Goal: Information Seeking & Learning: Find specific fact

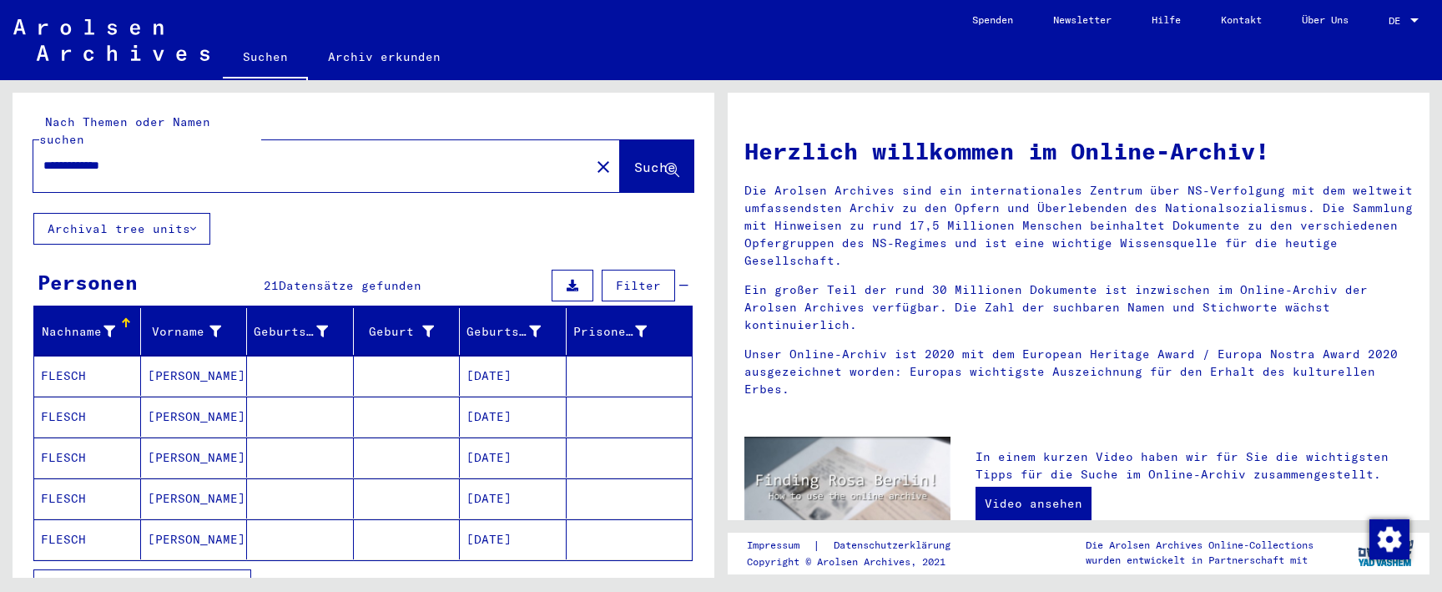
click at [539, 403] on mat-cell "[DATE]" at bounding box center [513, 416] width 107 height 40
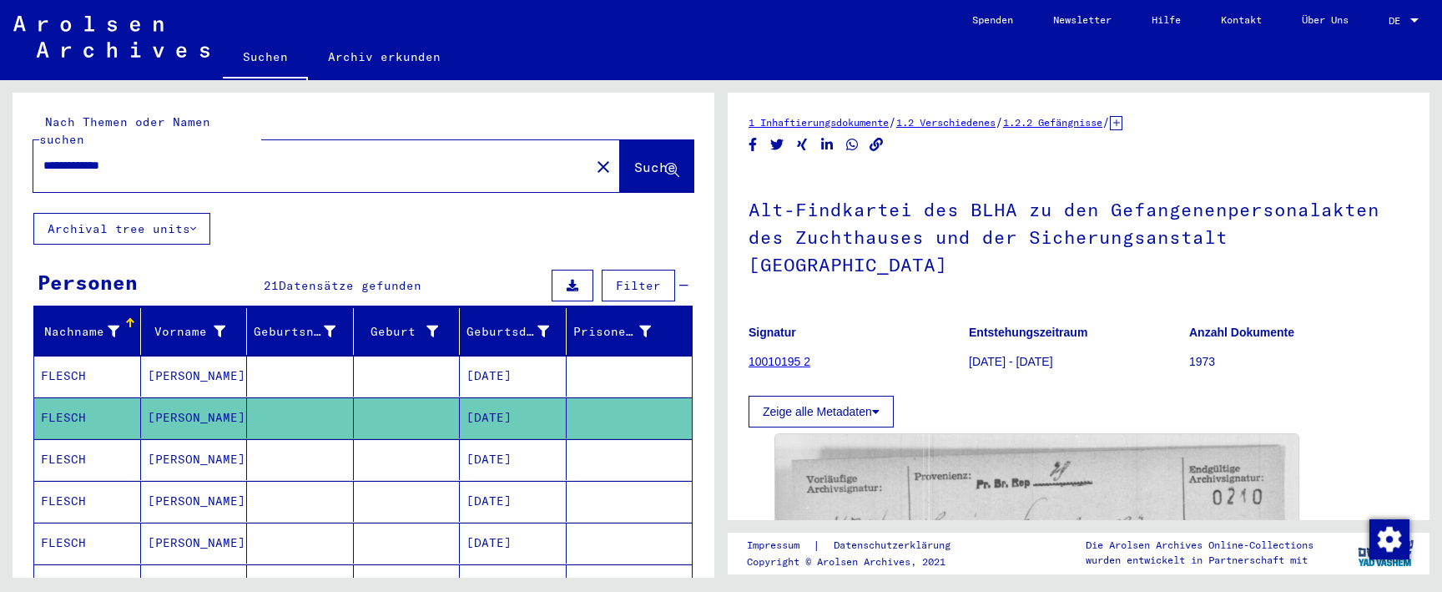
click at [541, 443] on mat-cell "[DATE]" at bounding box center [513, 459] width 107 height 41
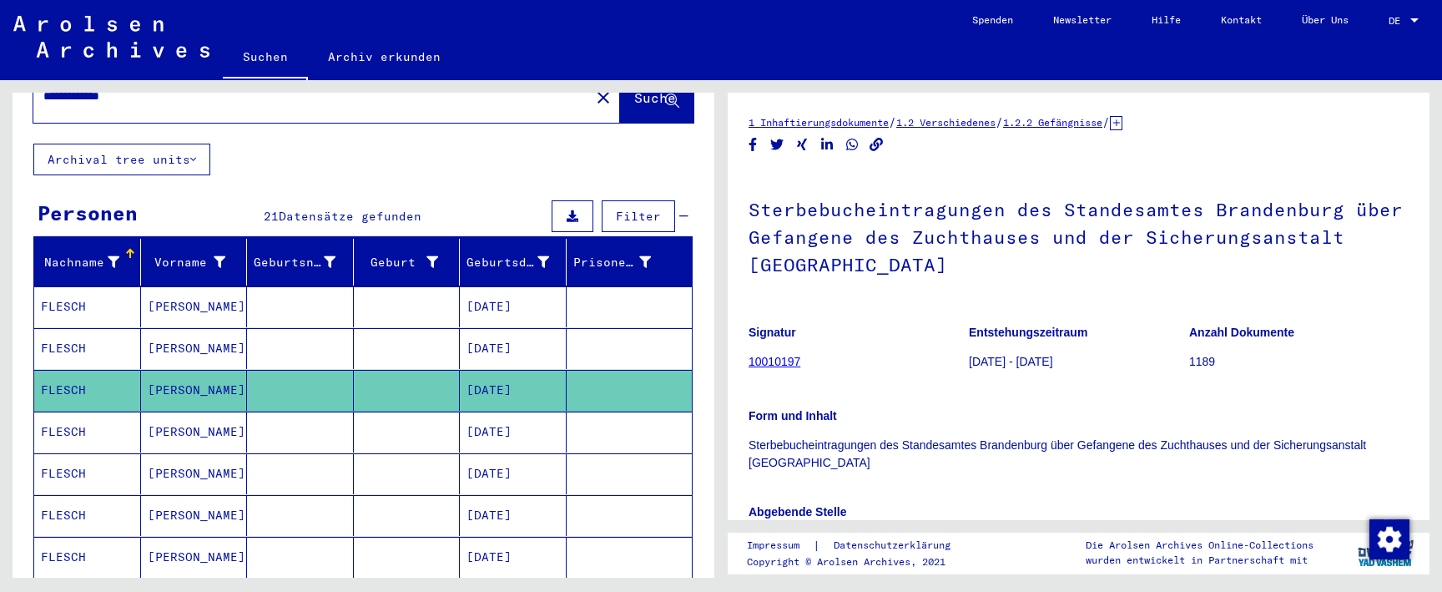
scroll to position [71, 0]
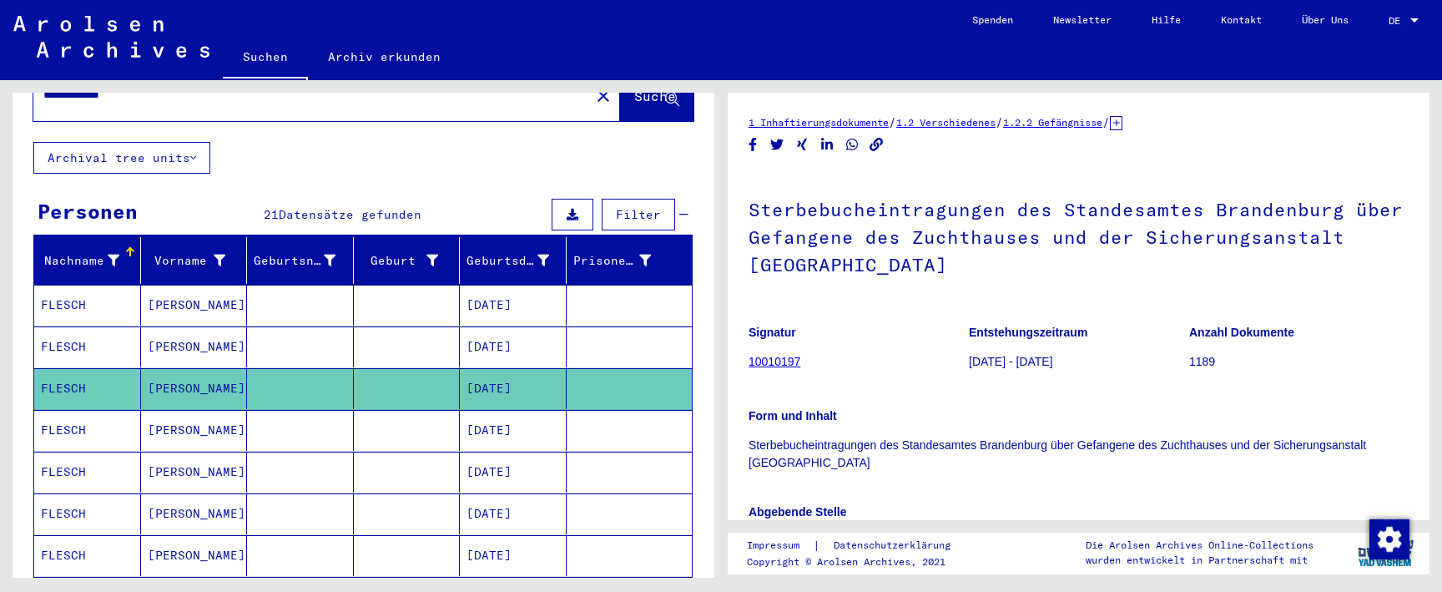
click at [538, 416] on mat-cell "[DATE]" at bounding box center [513, 430] width 107 height 41
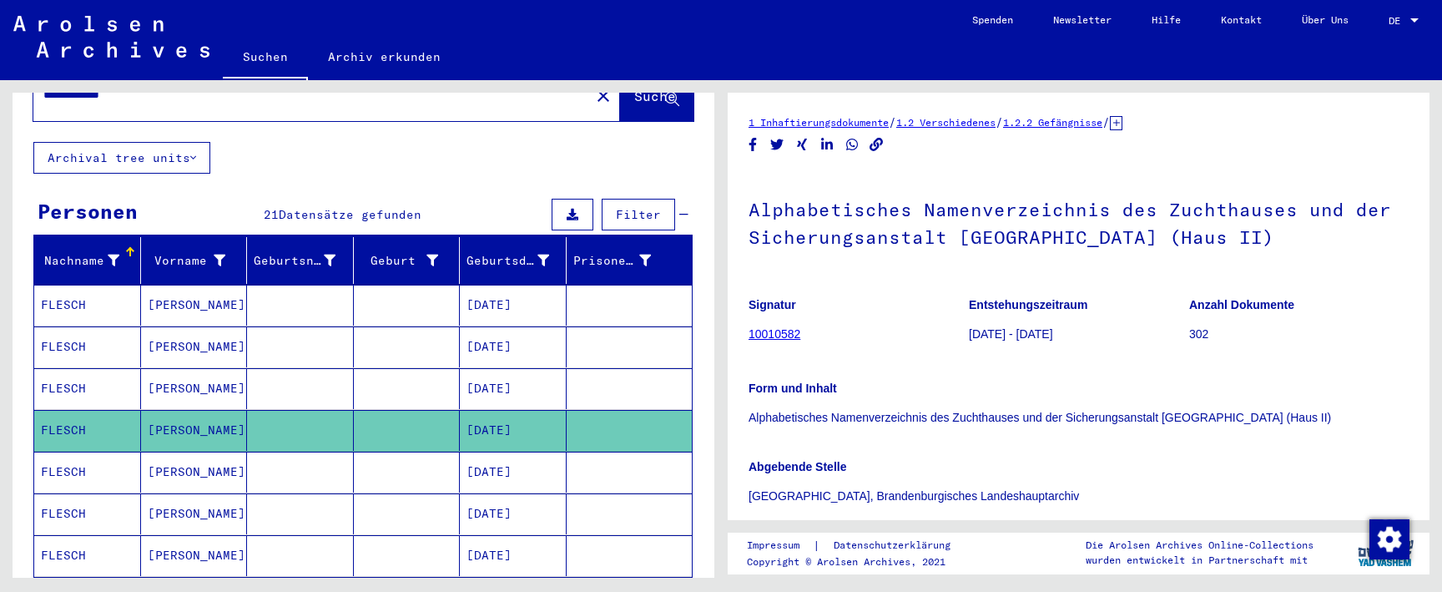
click at [541, 453] on mat-cell "[DATE]" at bounding box center [513, 471] width 107 height 41
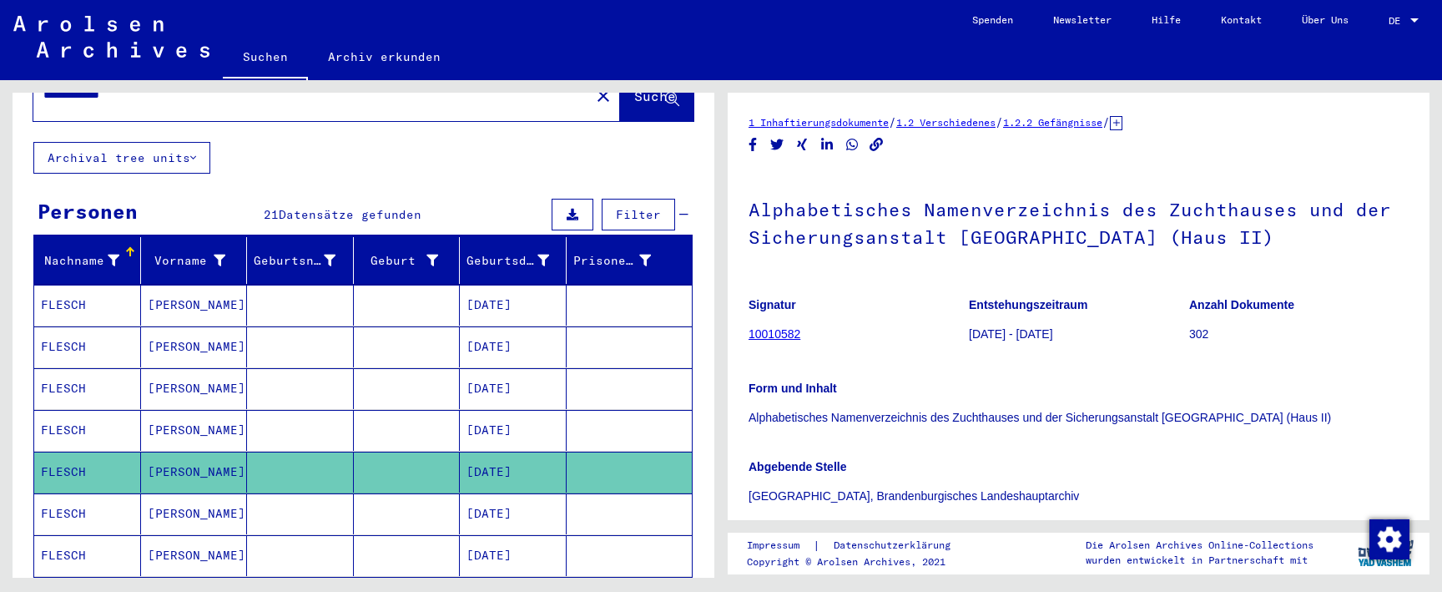
click at [538, 431] on mat-cell "[DATE]" at bounding box center [513, 430] width 107 height 41
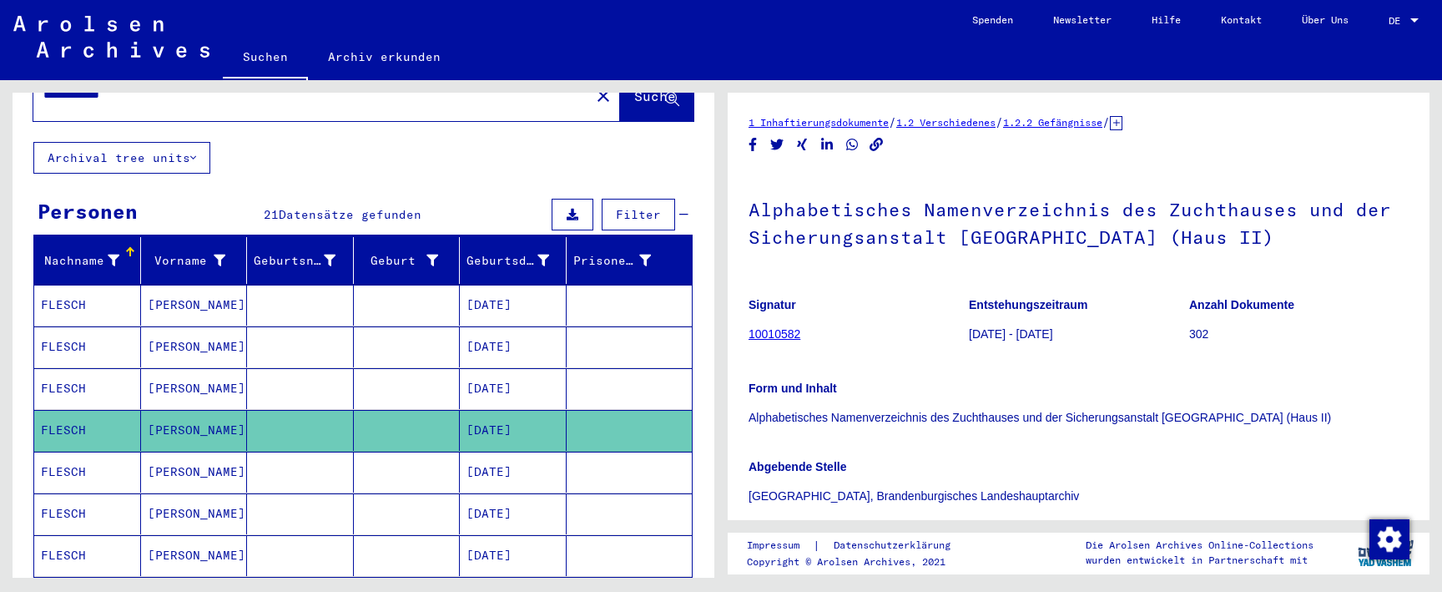
click at [542, 493] on mat-cell "[DATE]" at bounding box center [513, 513] width 107 height 41
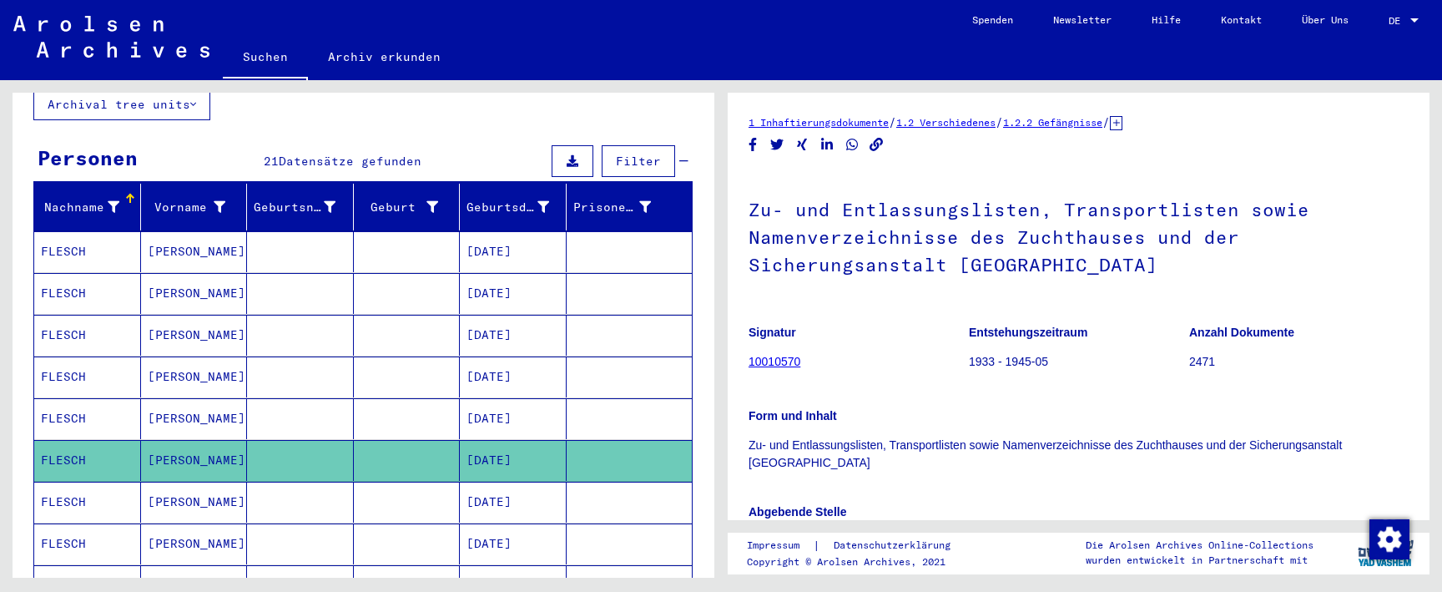
click at [542, 491] on mat-cell "[DATE]" at bounding box center [513, 501] width 107 height 41
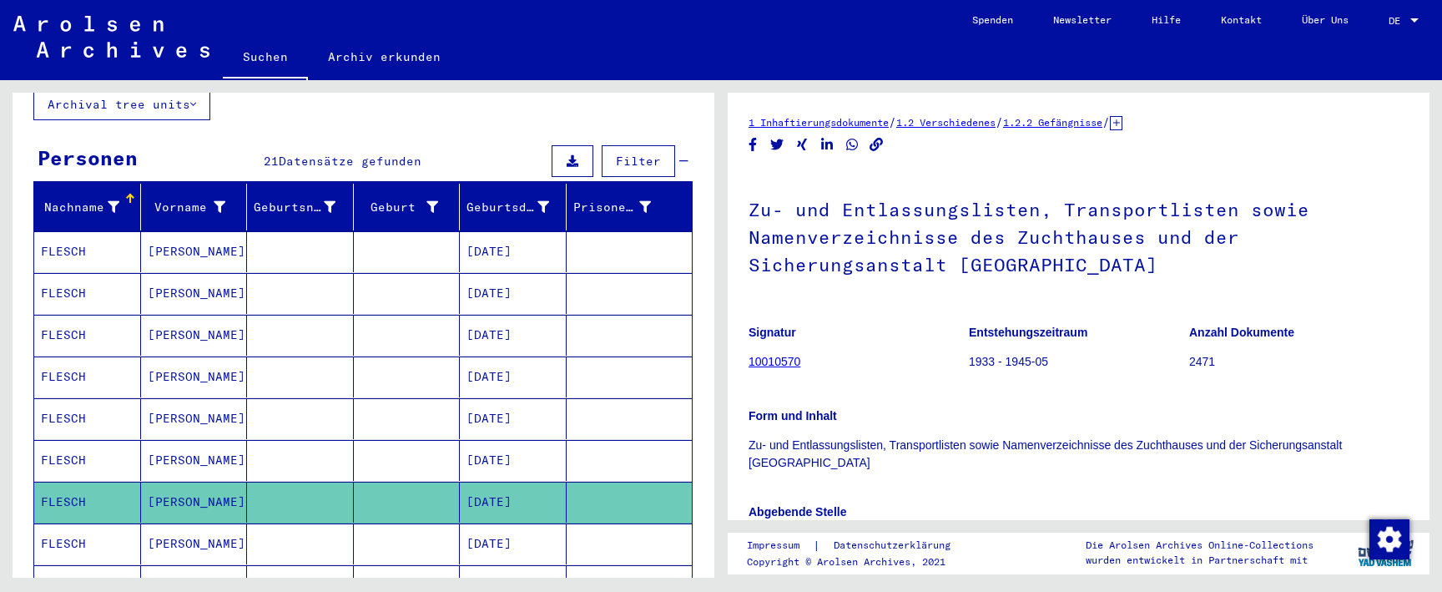
click at [544, 525] on mat-cell "[DATE]" at bounding box center [513, 543] width 107 height 41
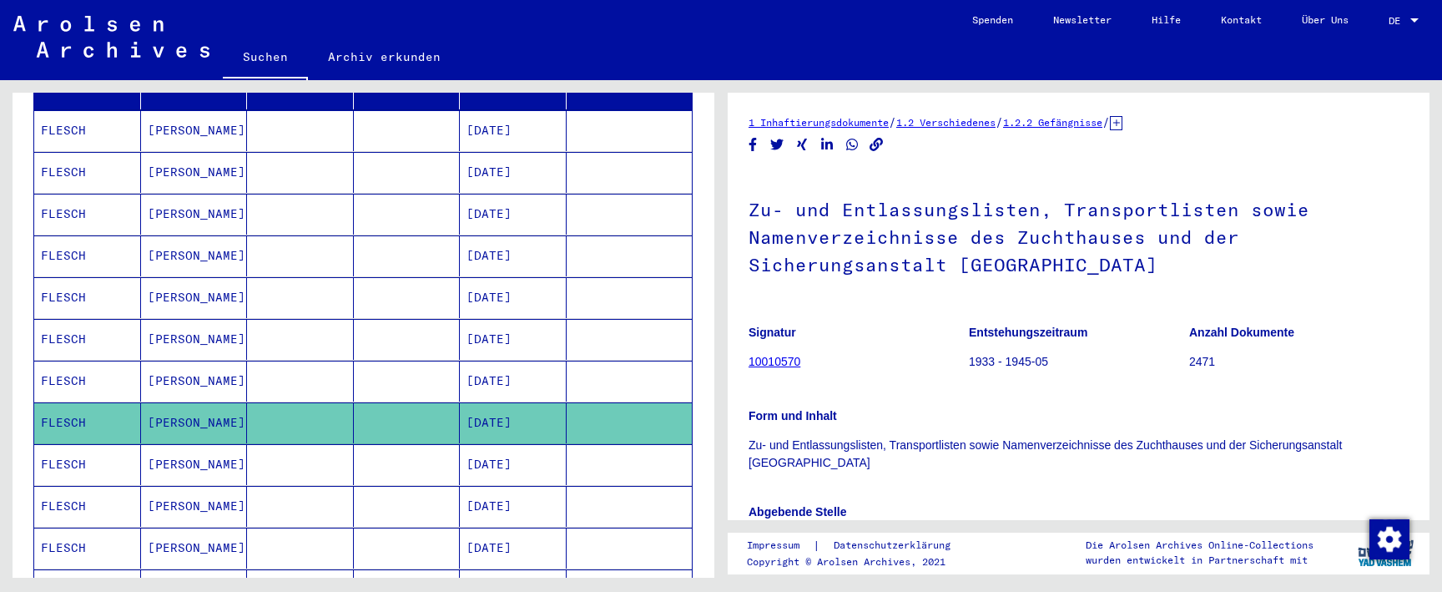
click at [537, 444] on mat-cell "[DATE]" at bounding box center [513, 464] width 107 height 41
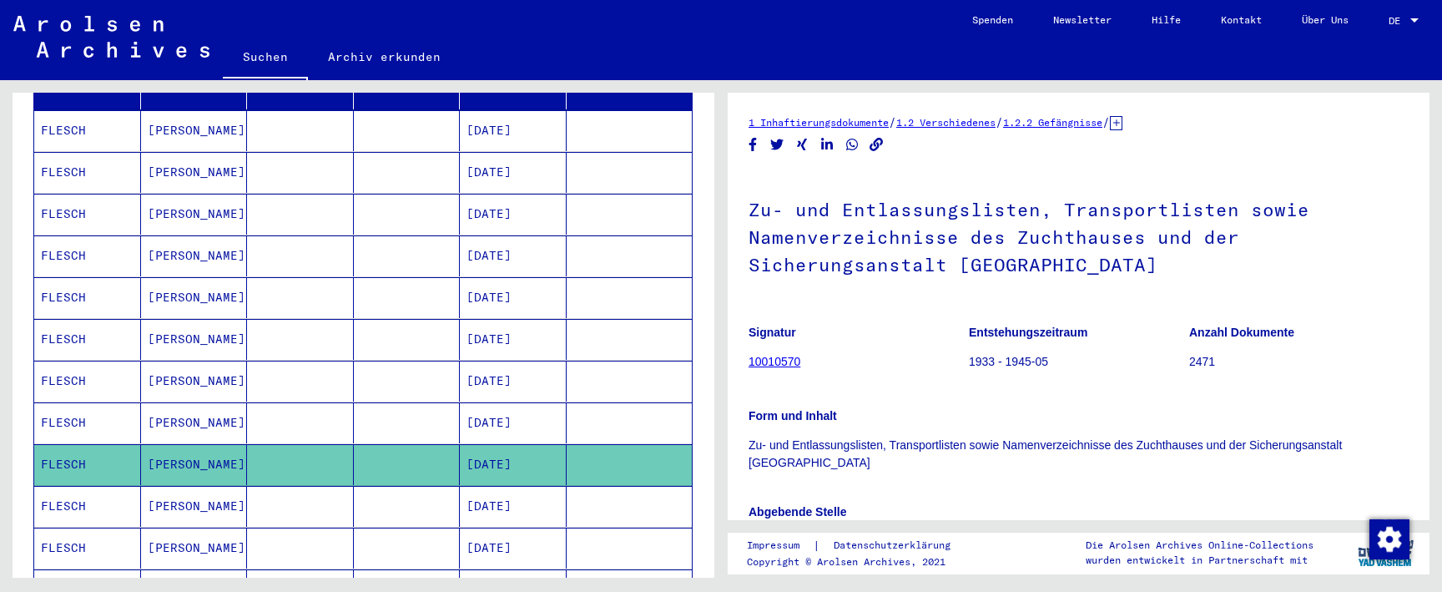
click at [537, 486] on mat-cell "[DATE]" at bounding box center [513, 506] width 107 height 41
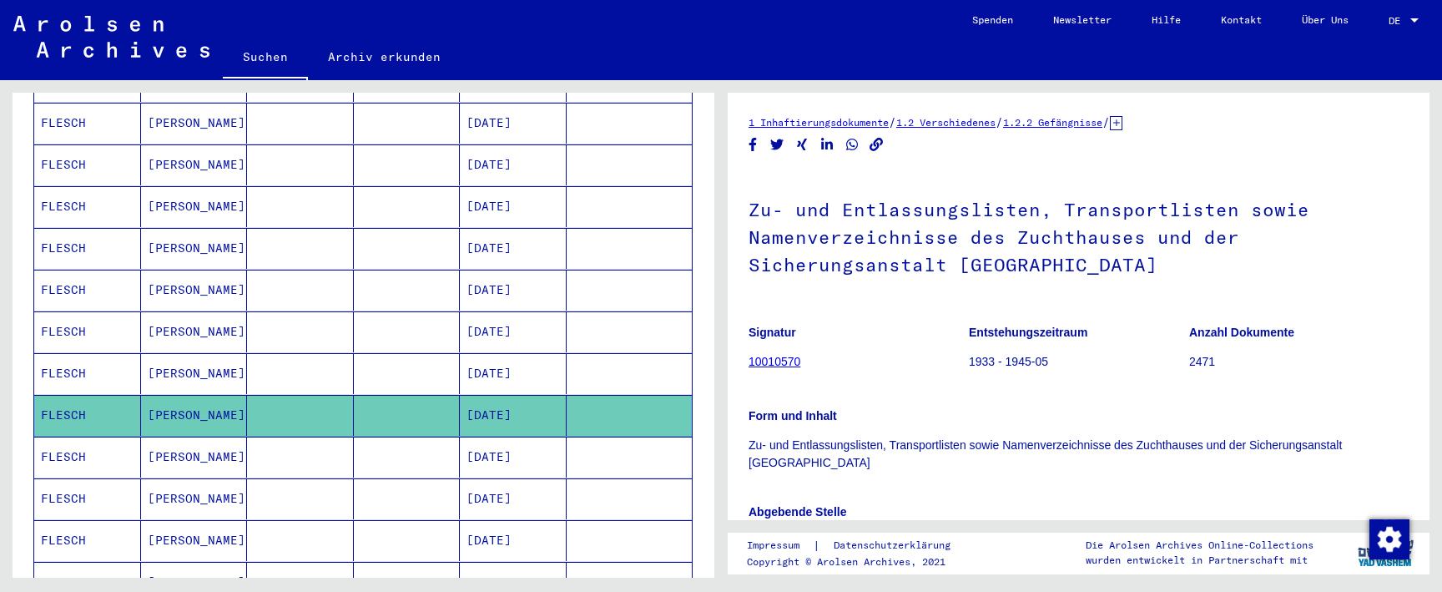
scroll to position [355, 0]
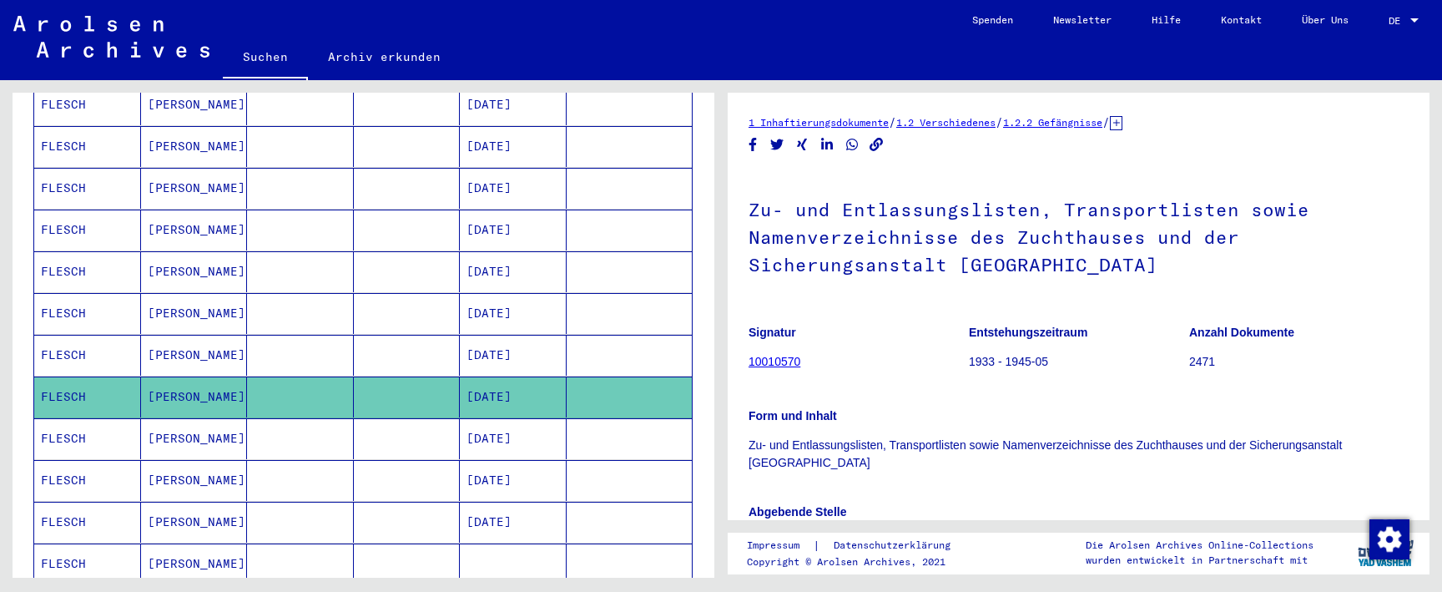
click at [535, 418] on mat-cell "[DATE]" at bounding box center [513, 438] width 107 height 41
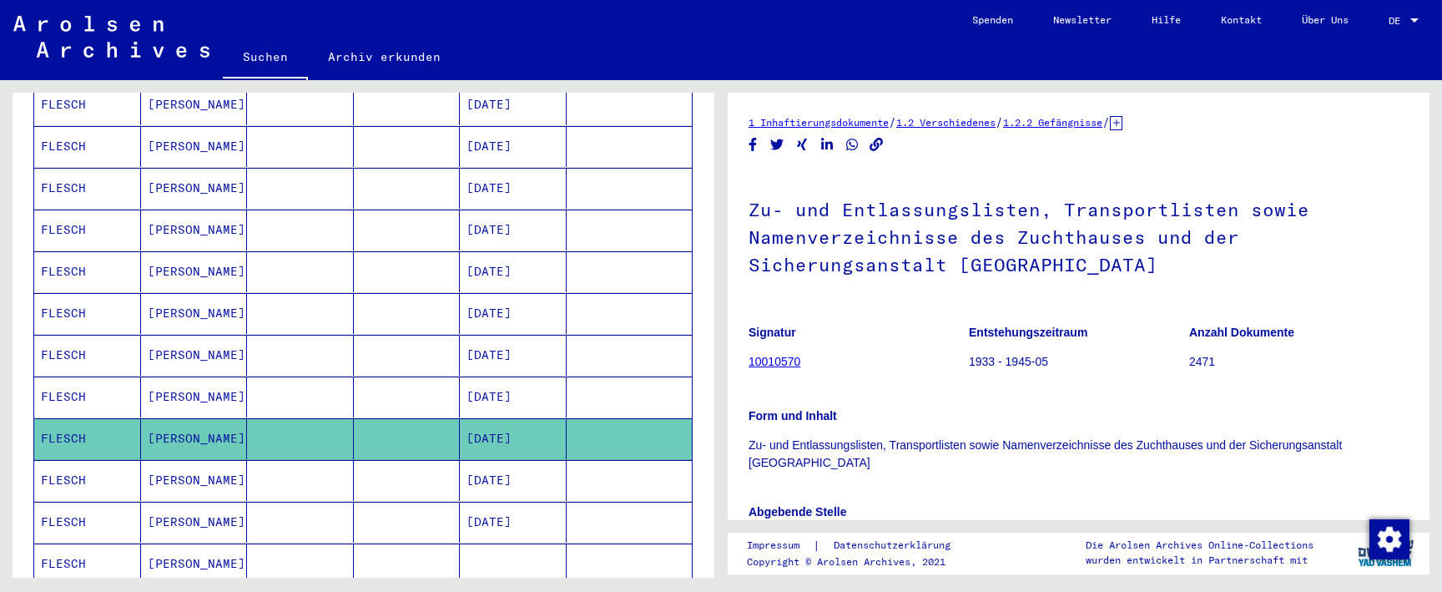
click at [536, 460] on mat-cell "[DATE]" at bounding box center [513, 480] width 107 height 41
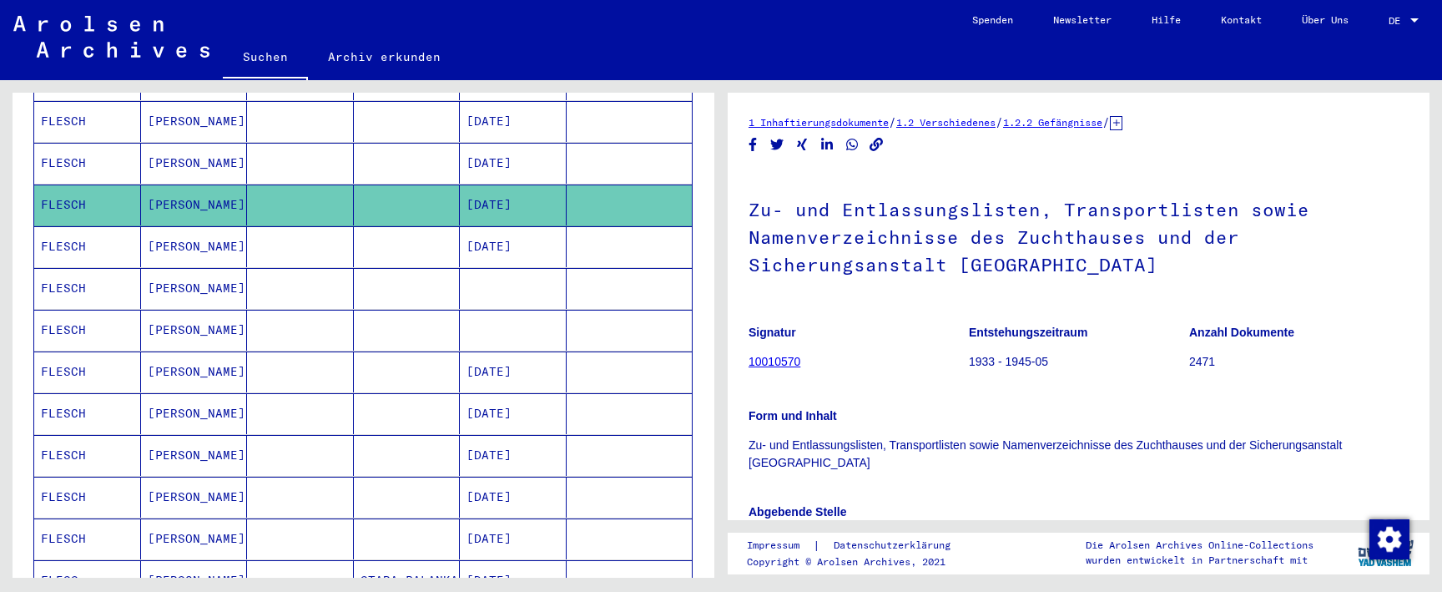
scroll to position [638, 0]
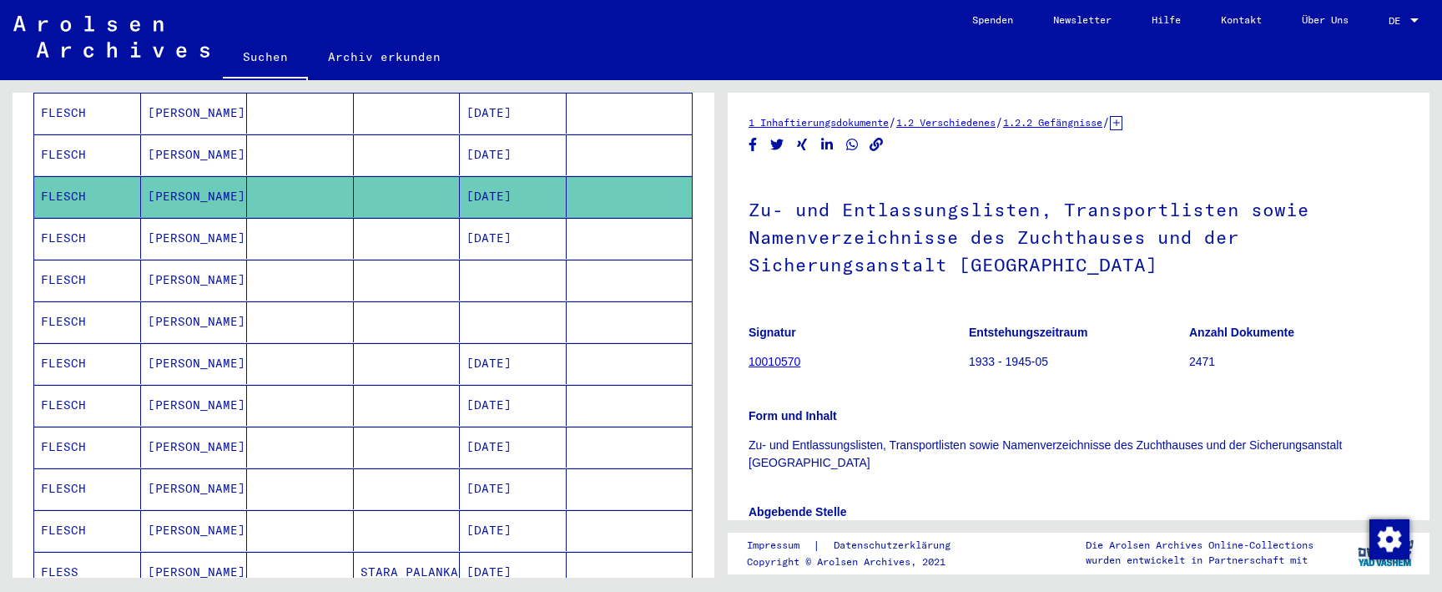
click at [541, 259] on mat-cell at bounding box center [513, 279] width 107 height 41
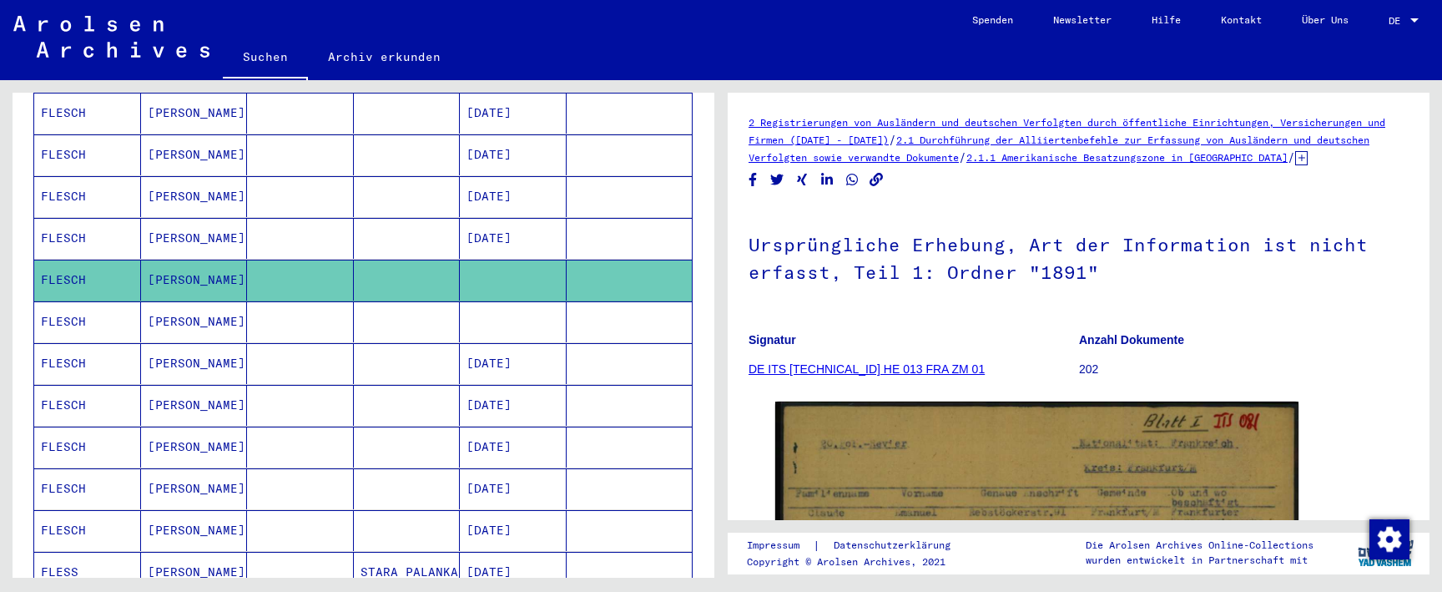
click at [538, 301] on mat-cell at bounding box center [513, 321] width 107 height 41
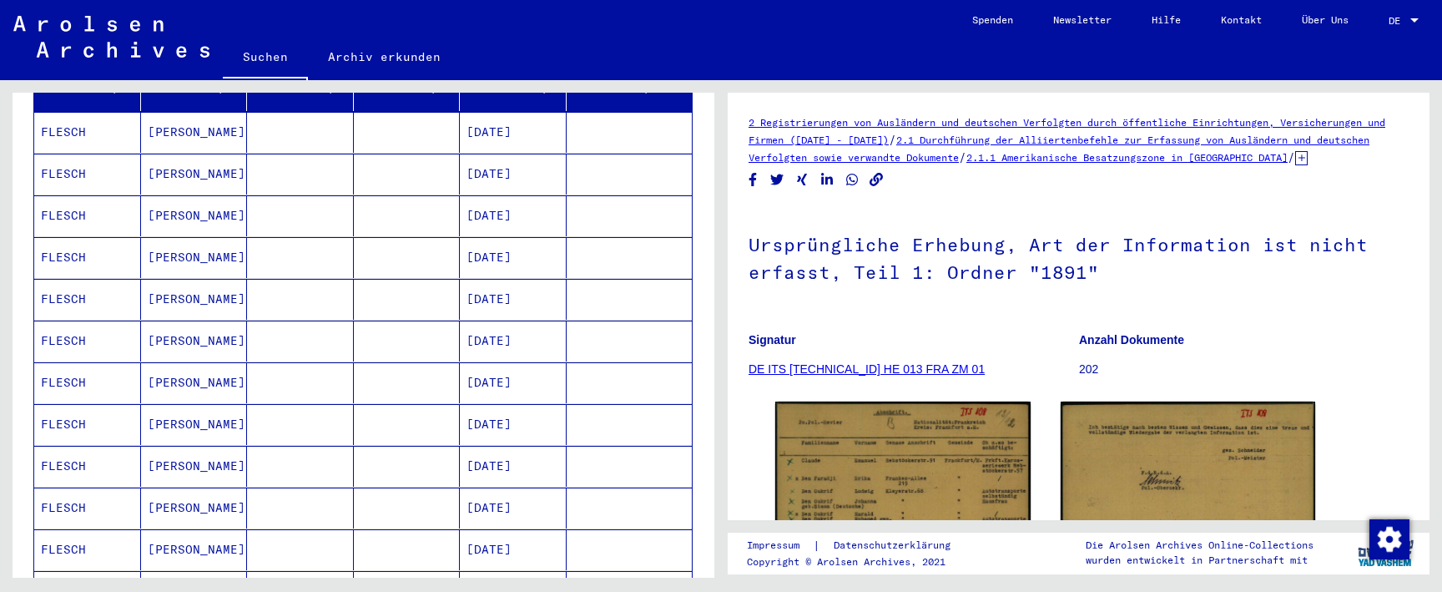
scroll to position [147, 0]
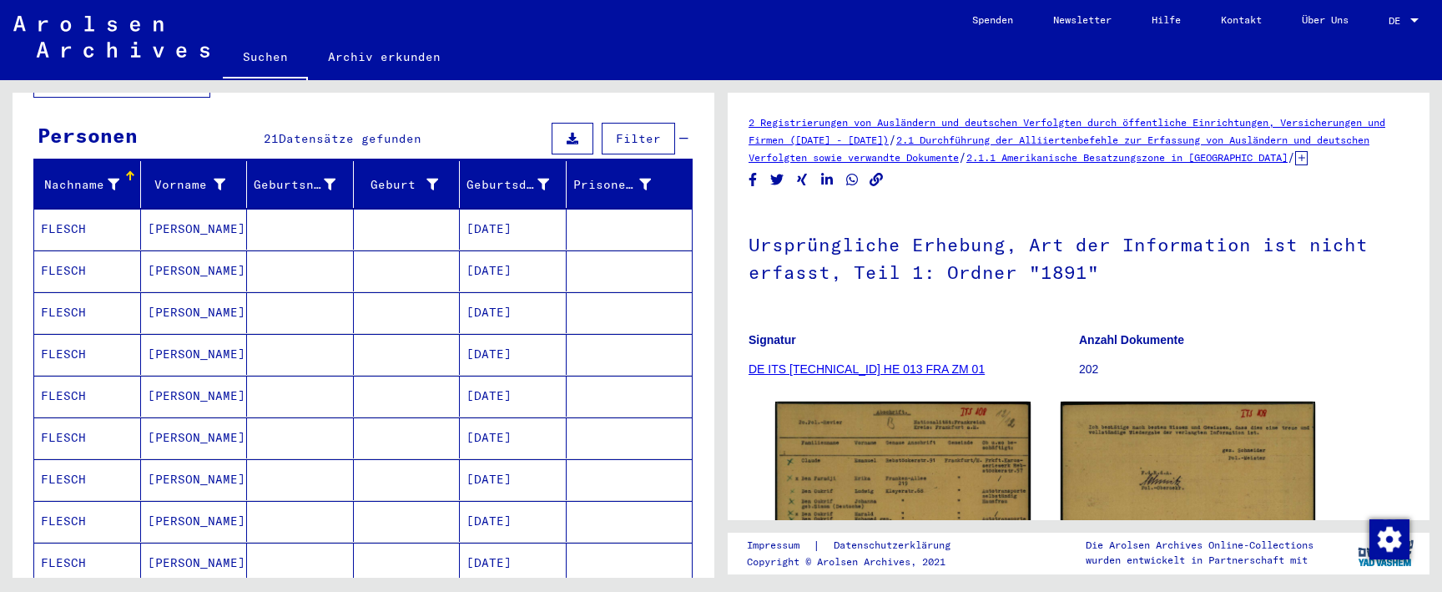
click at [531, 335] on mat-cell "[DATE]" at bounding box center [513, 354] width 107 height 41
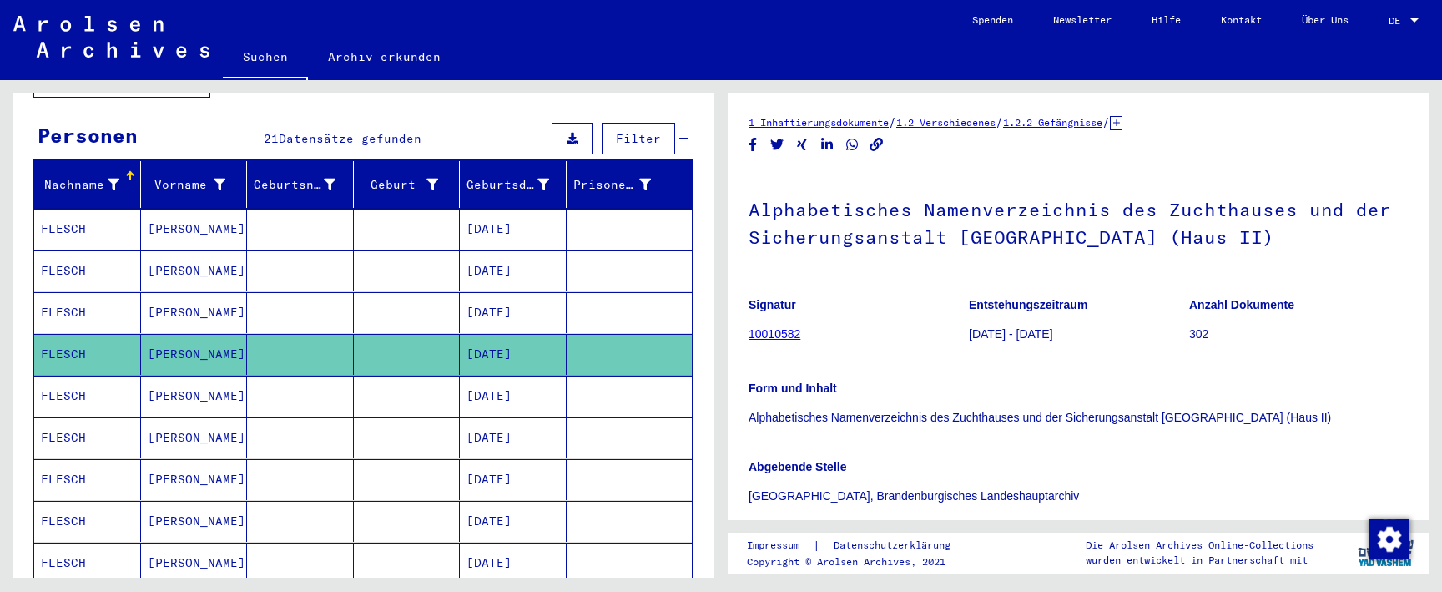
click at [538, 250] on mat-cell "[DATE]" at bounding box center [513, 270] width 107 height 41
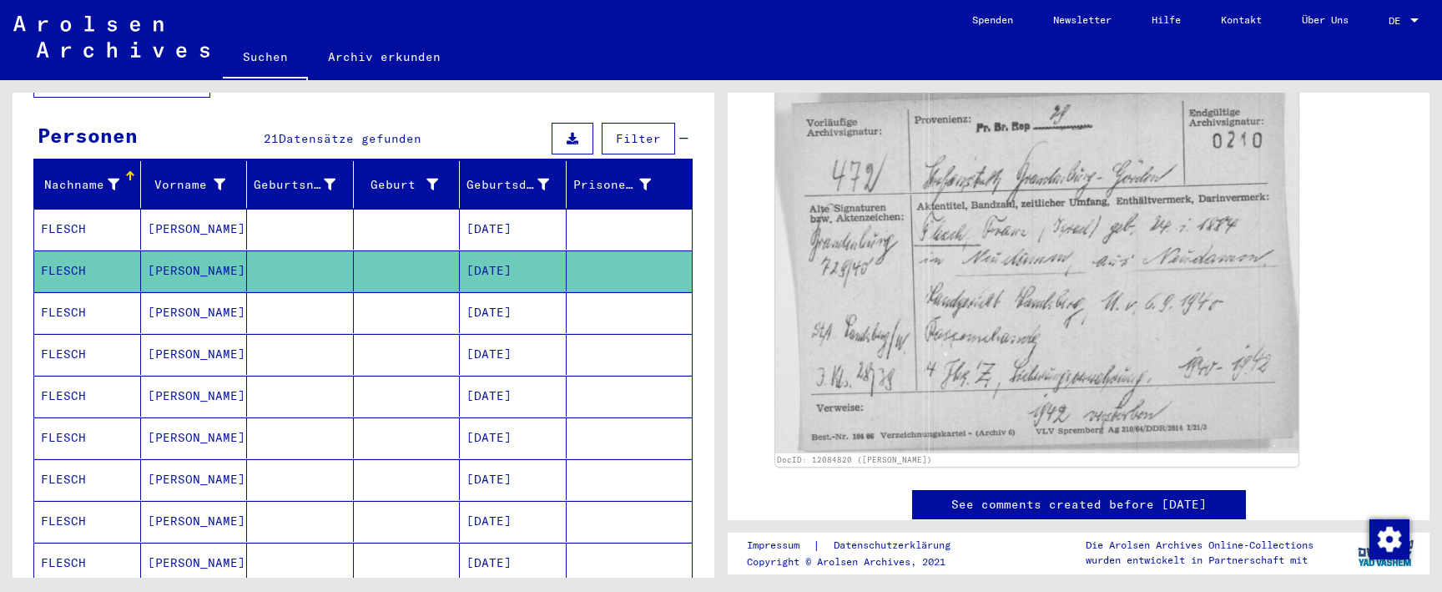
click at [475, 301] on mat-cell "[DATE]" at bounding box center [513, 312] width 107 height 41
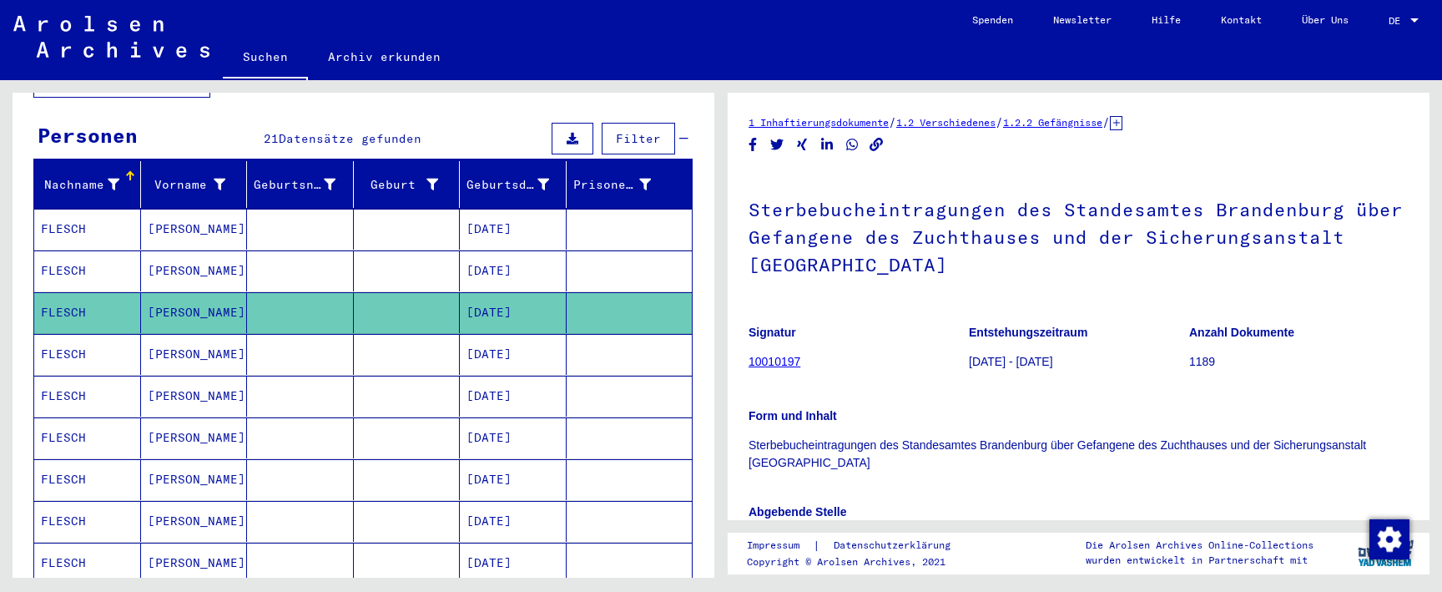
click at [491, 355] on mat-cell "[DATE]" at bounding box center [513, 354] width 107 height 41
